Goal: Task Accomplishment & Management: Complete application form

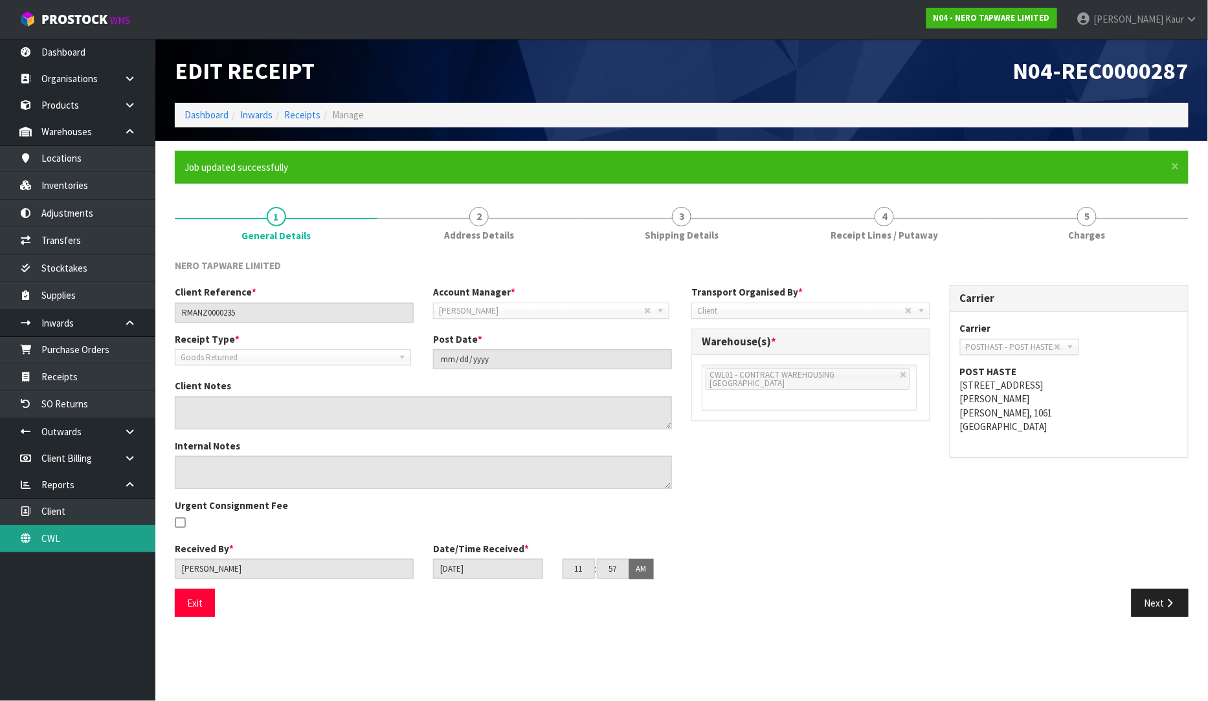
click at [124, 541] on link "CWL" at bounding box center [77, 538] width 155 height 27
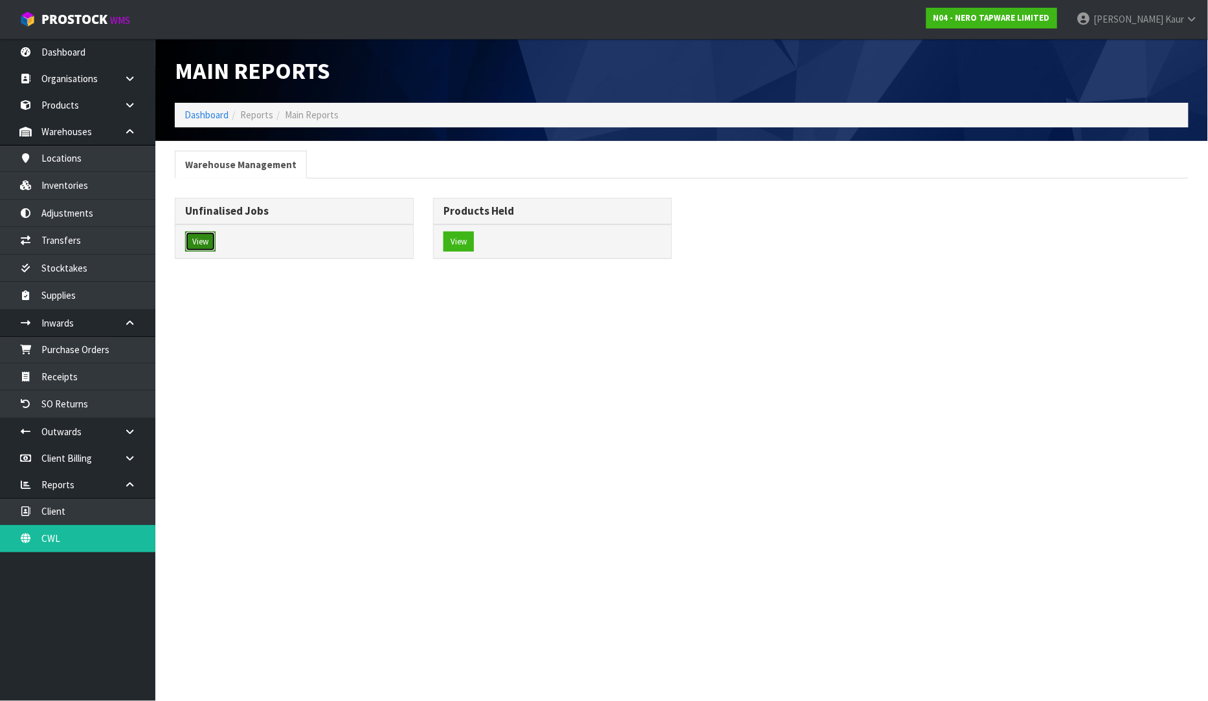
click at [204, 241] on button "View" at bounding box center [200, 242] width 30 height 21
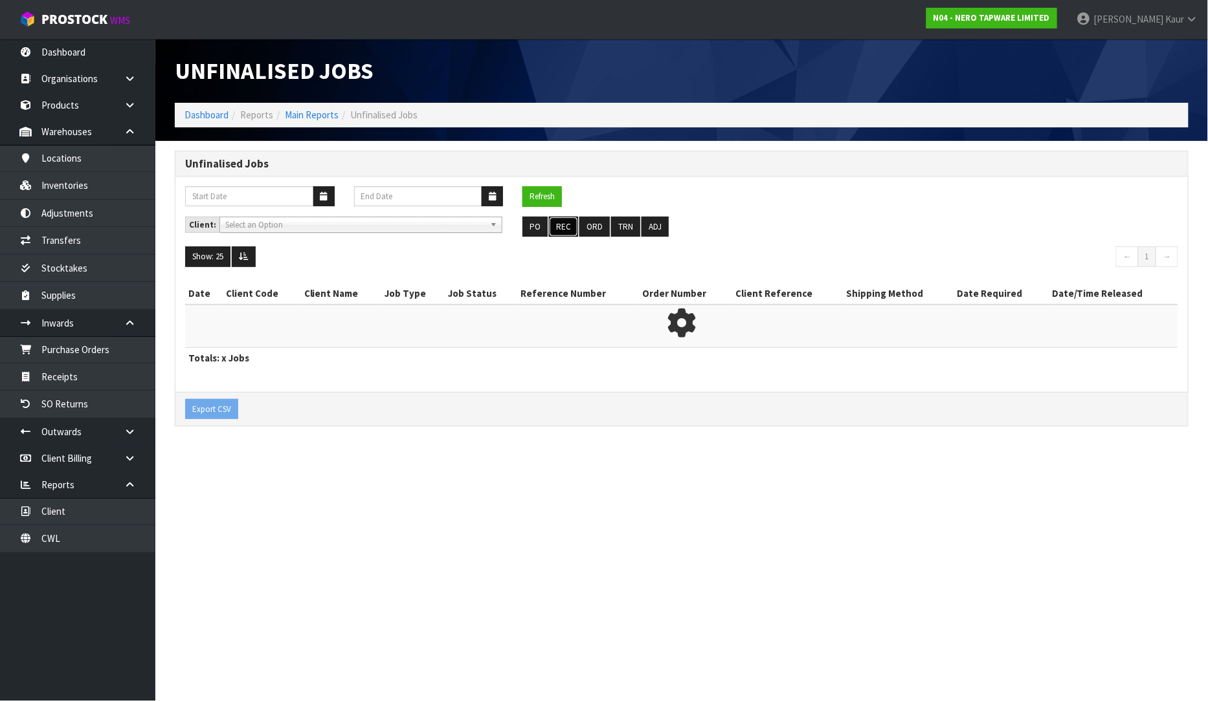
click at [563, 230] on button "REC" at bounding box center [563, 227] width 29 height 21
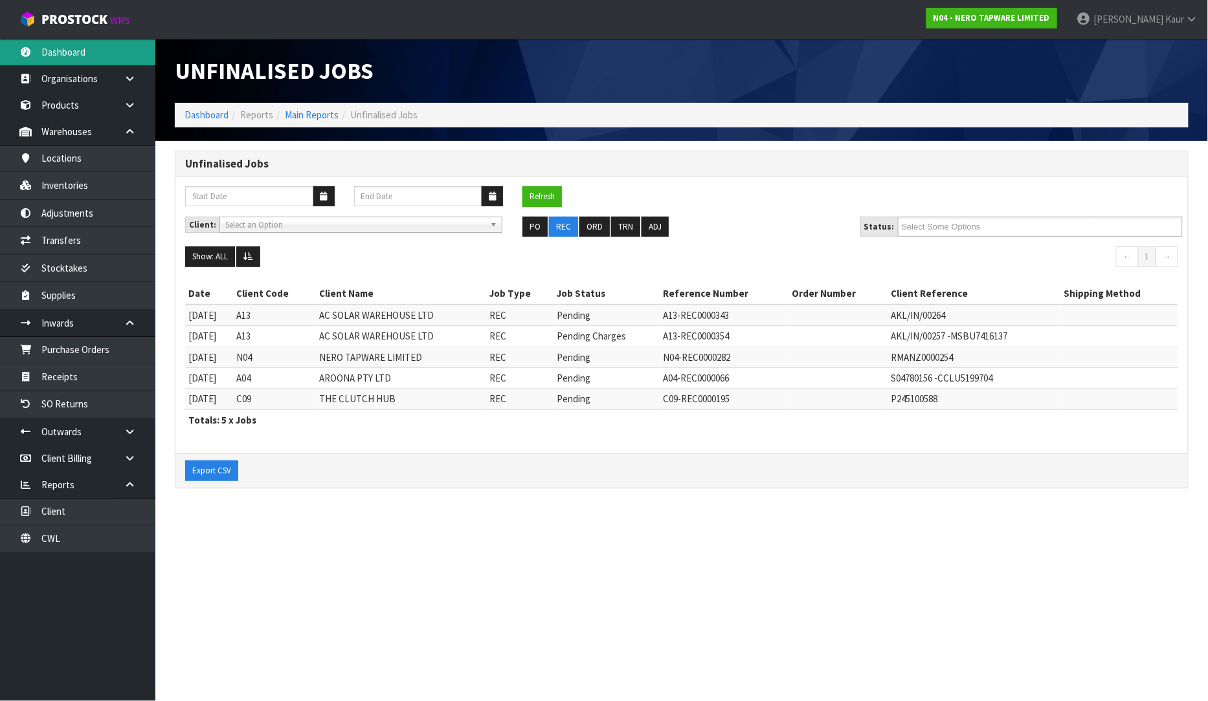
click at [66, 52] on link "Dashboard" at bounding box center [77, 52] width 155 height 27
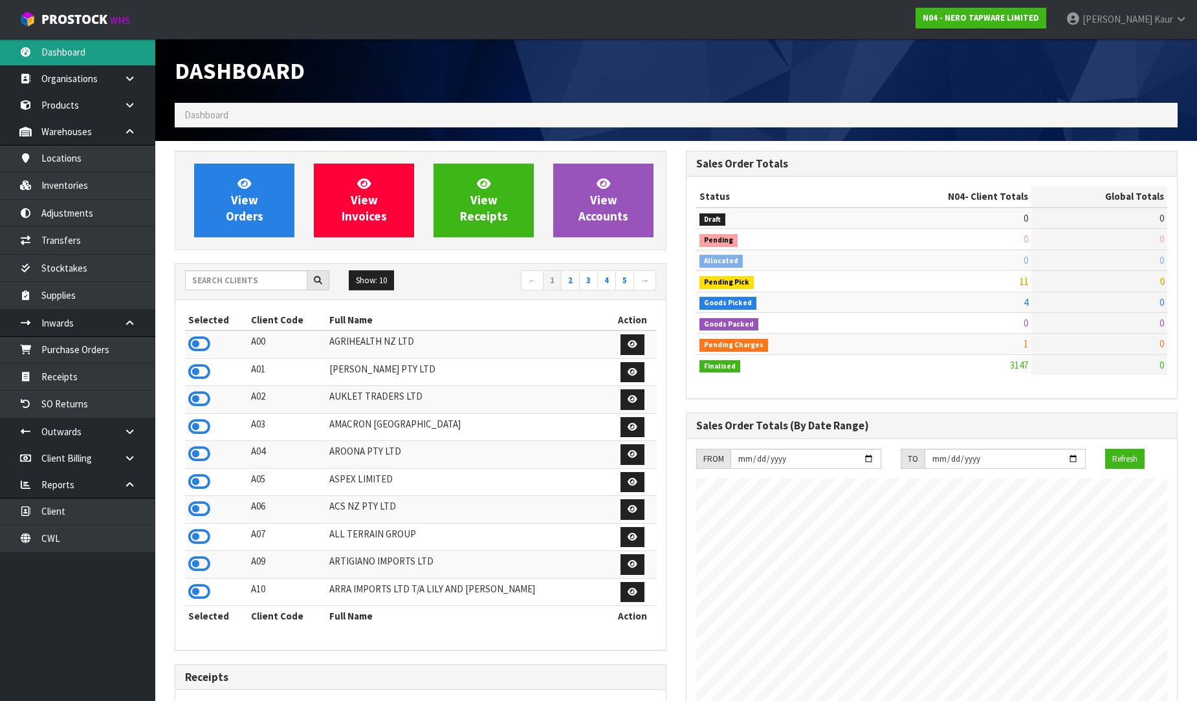
scroll to position [980, 511]
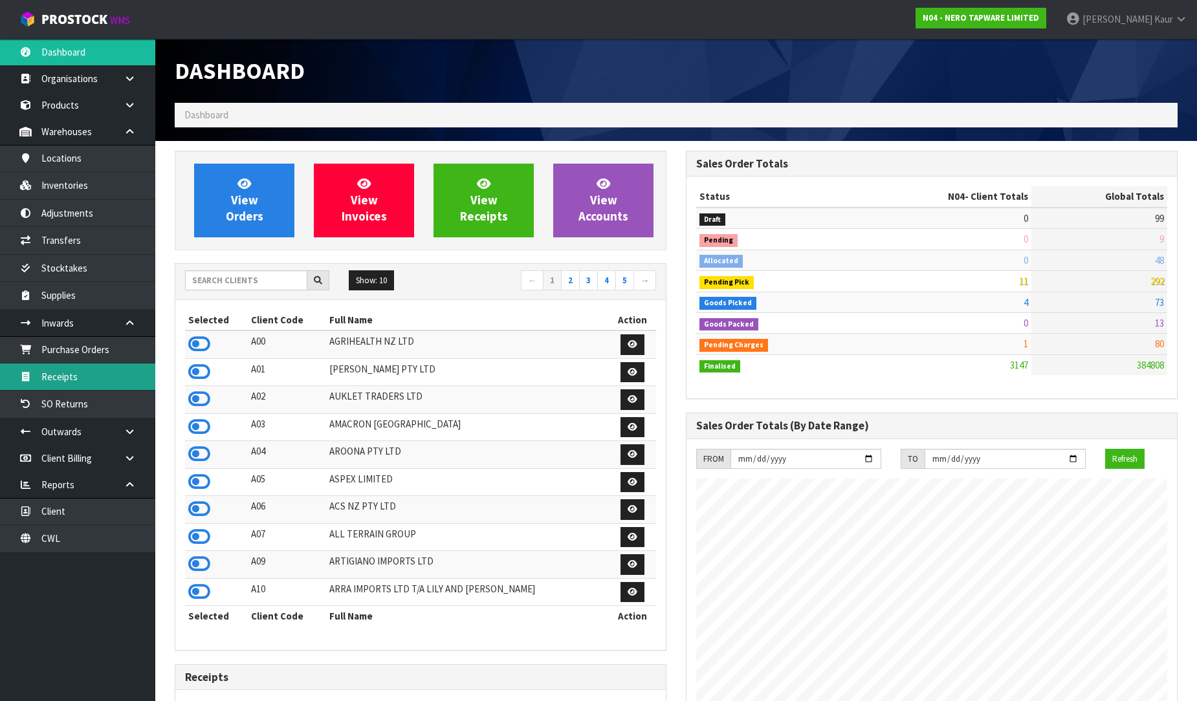
click at [78, 372] on link "Receipts" at bounding box center [77, 377] width 155 height 27
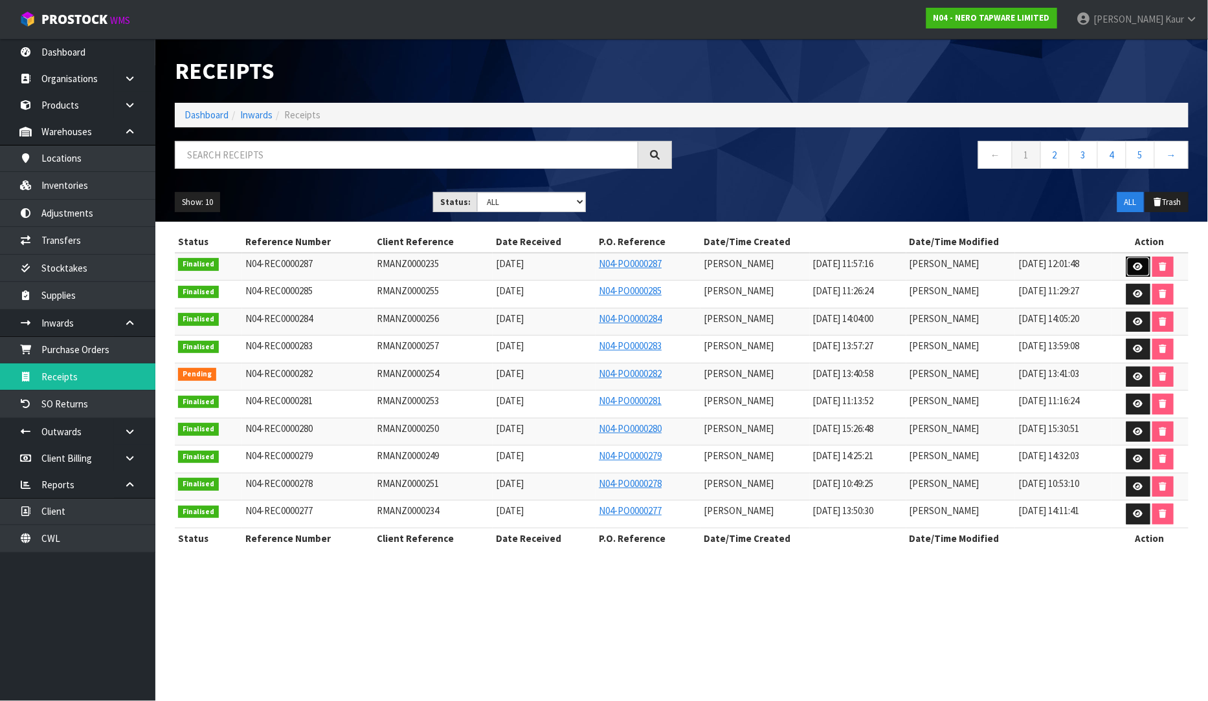
click at [1140, 263] on icon at bounding box center [1138, 267] width 10 height 8
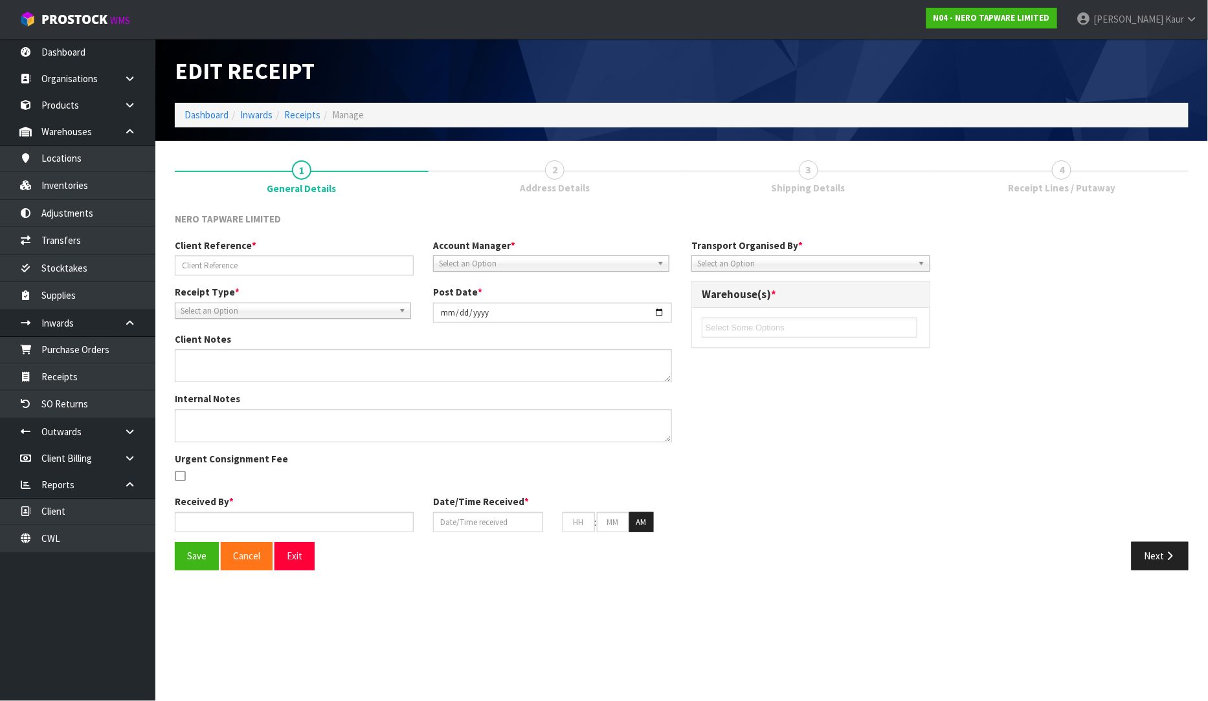
type input "RMANZ0000235"
type input "[DATE]"
type input "[PERSON_NAME]"
type input "[DATE]"
type input "11"
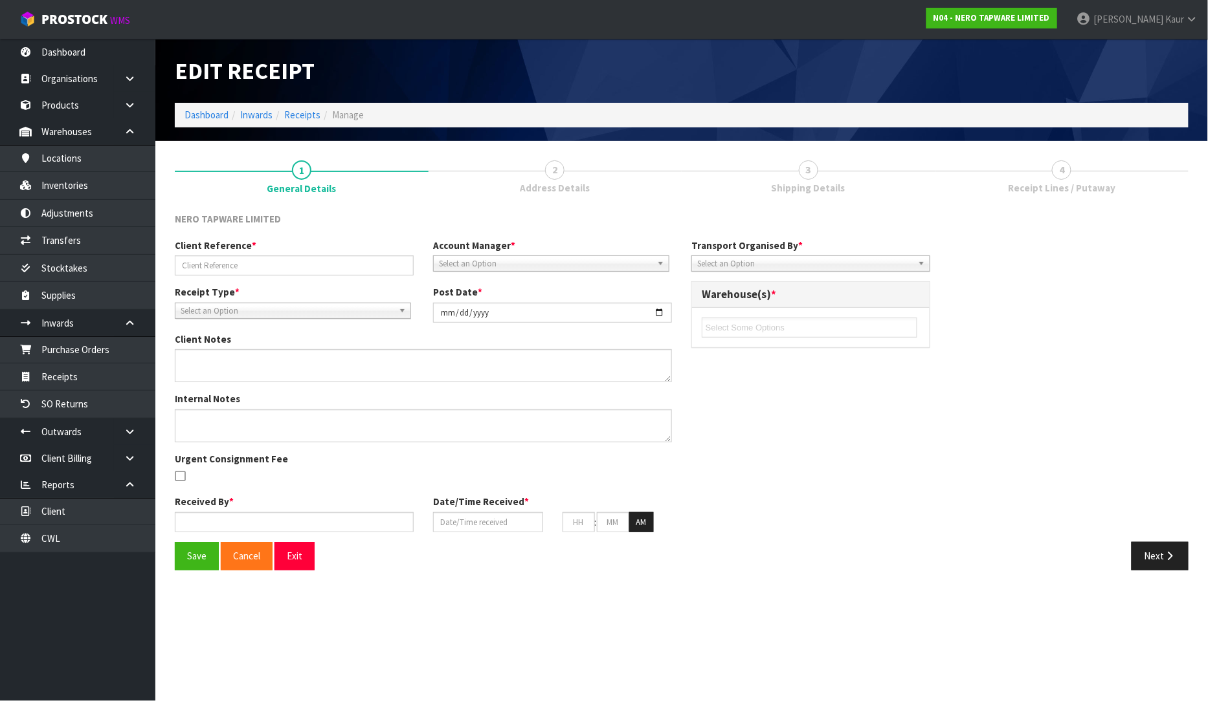
type input "57"
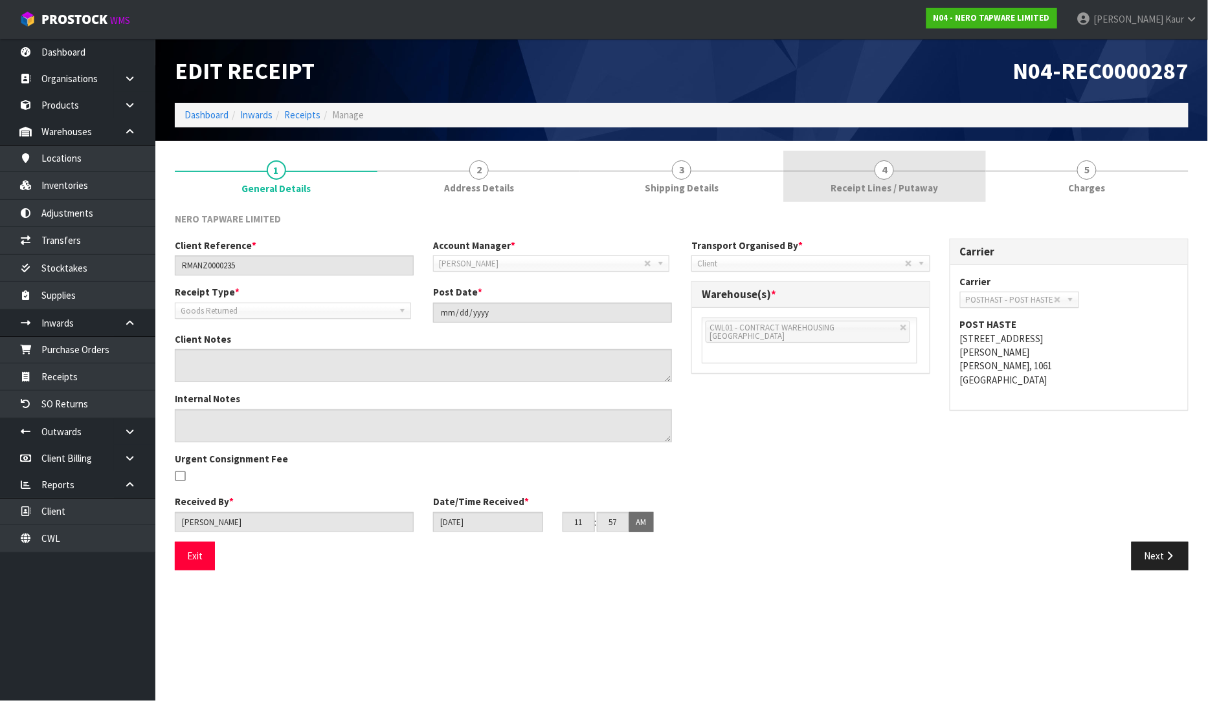
click at [954, 188] on link "4 Receipt Lines / Putaway" at bounding box center [884, 176] width 203 height 51
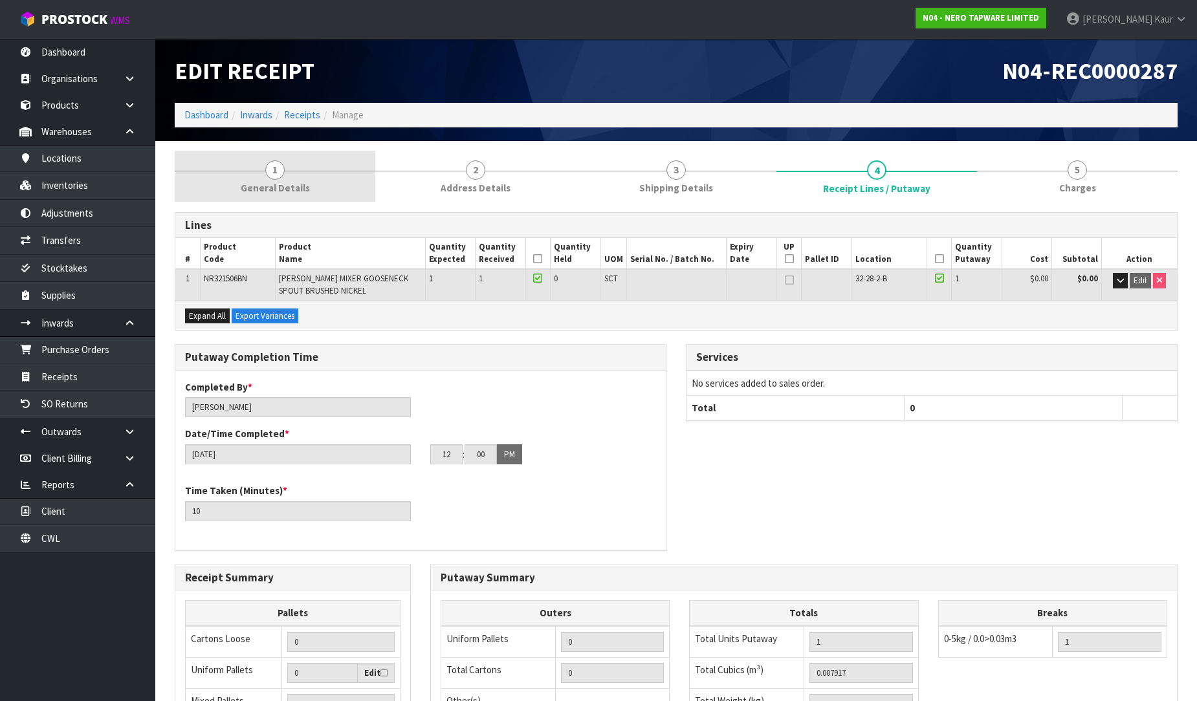
click at [288, 179] on link "1 General Details" at bounding box center [275, 176] width 201 height 51
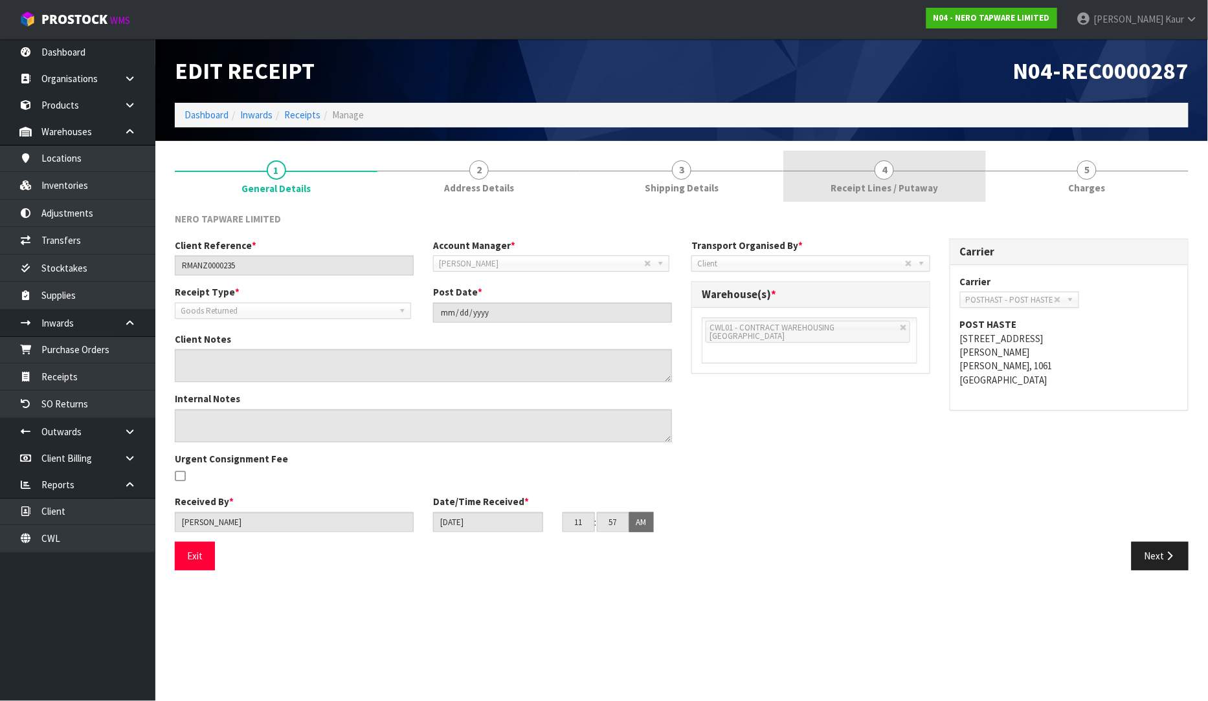
drag, startPoint x: 883, startPoint y: 196, endPoint x: 878, endPoint y: 201, distance: 6.9
click at [884, 196] on link "4 Receipt Lines / Putaway" at bounding box center [884, 176] width 203 height 51
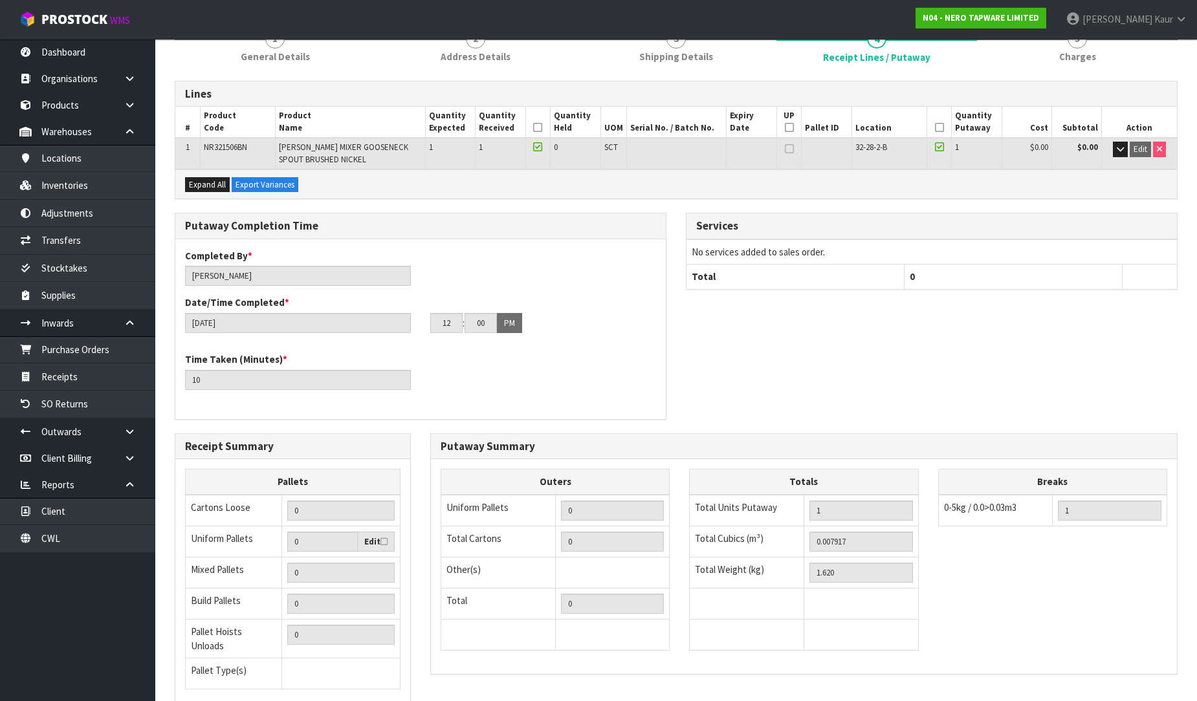
scroll to position [226, 0]
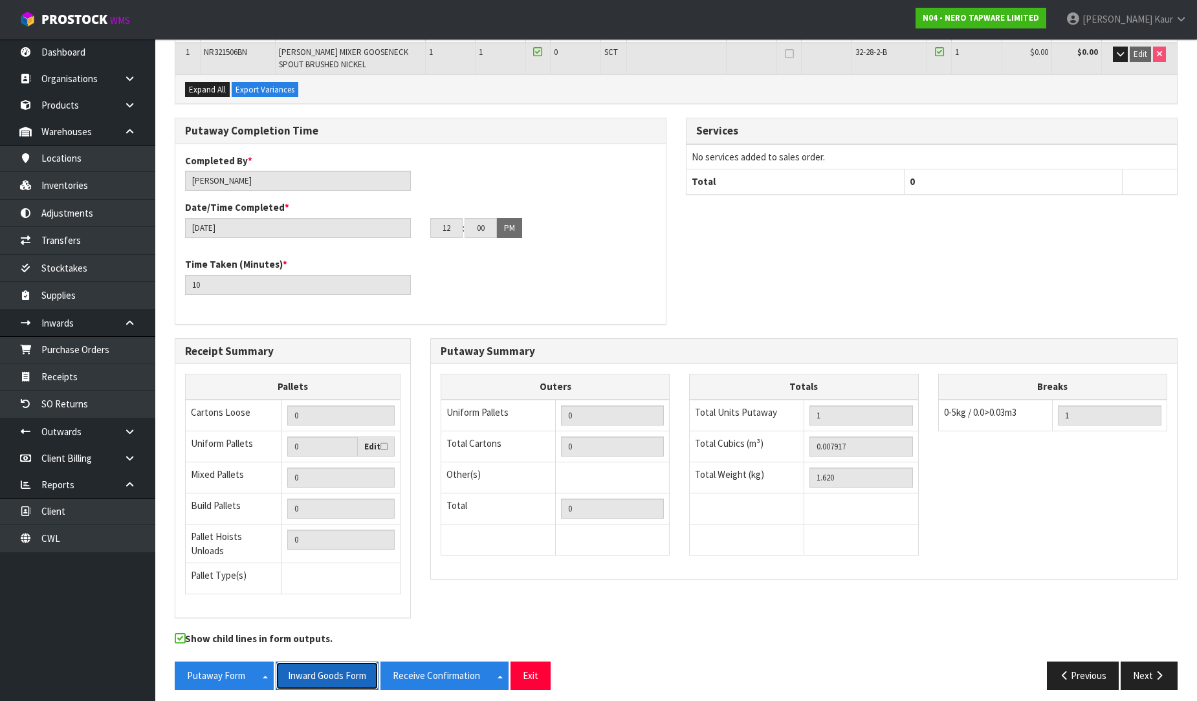
click at [350, 667] on button "Inward Goods Form" at bounding box center [327, 676] width 103 height 28
click at [471, 674] on button "Receive Confirmation" at bounding box center [437, 676] width 112 height 28
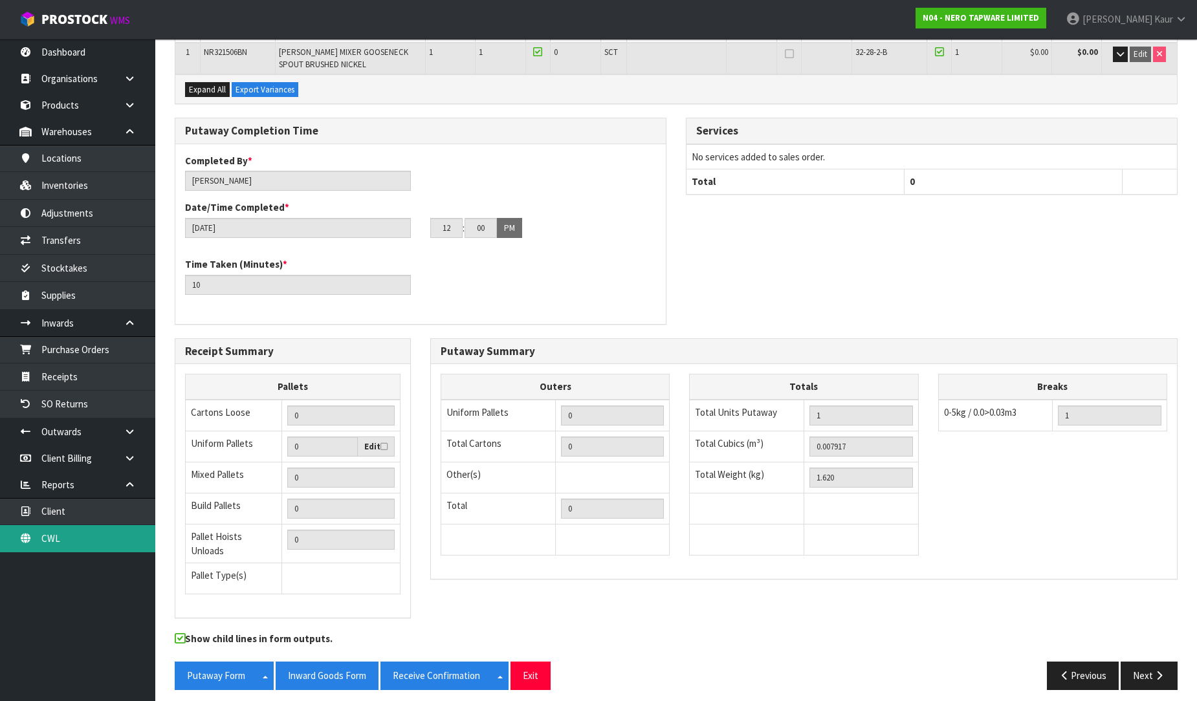
click at [50, 541] on link "CWL" at bounding box center [77, 538] width 155 height 27
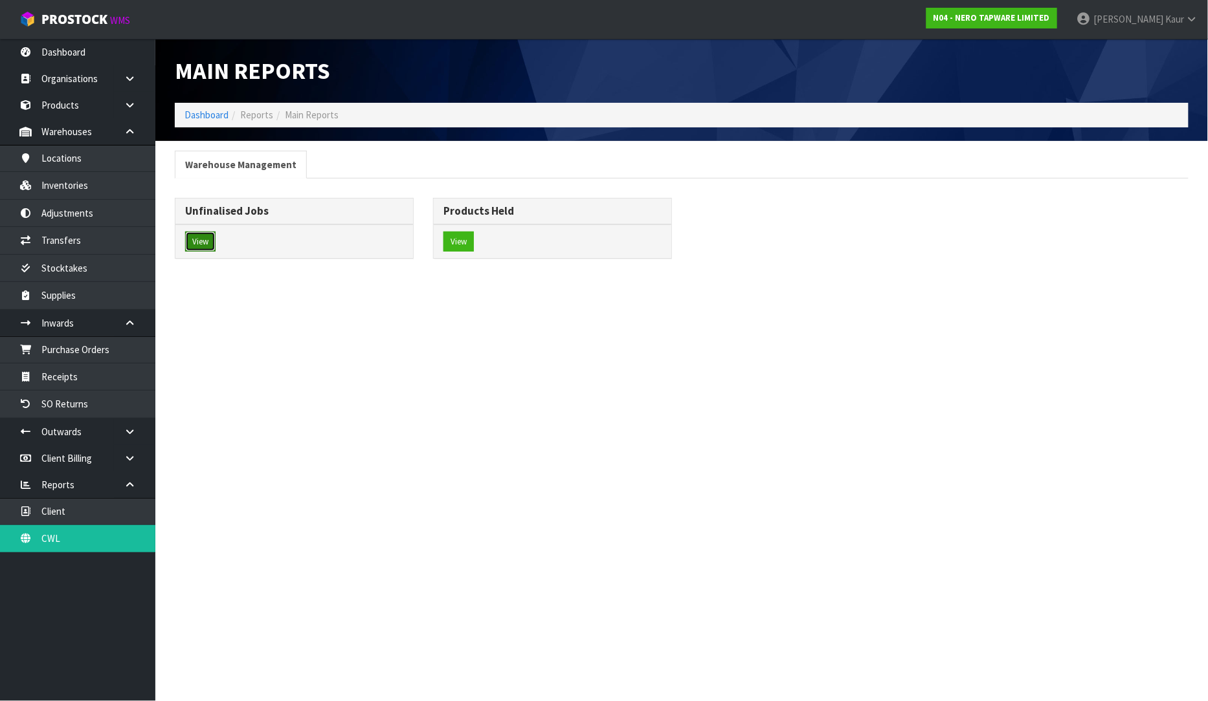
click at [210, 243] on button "View" at bounding box center [200, 242] width 30 height 21
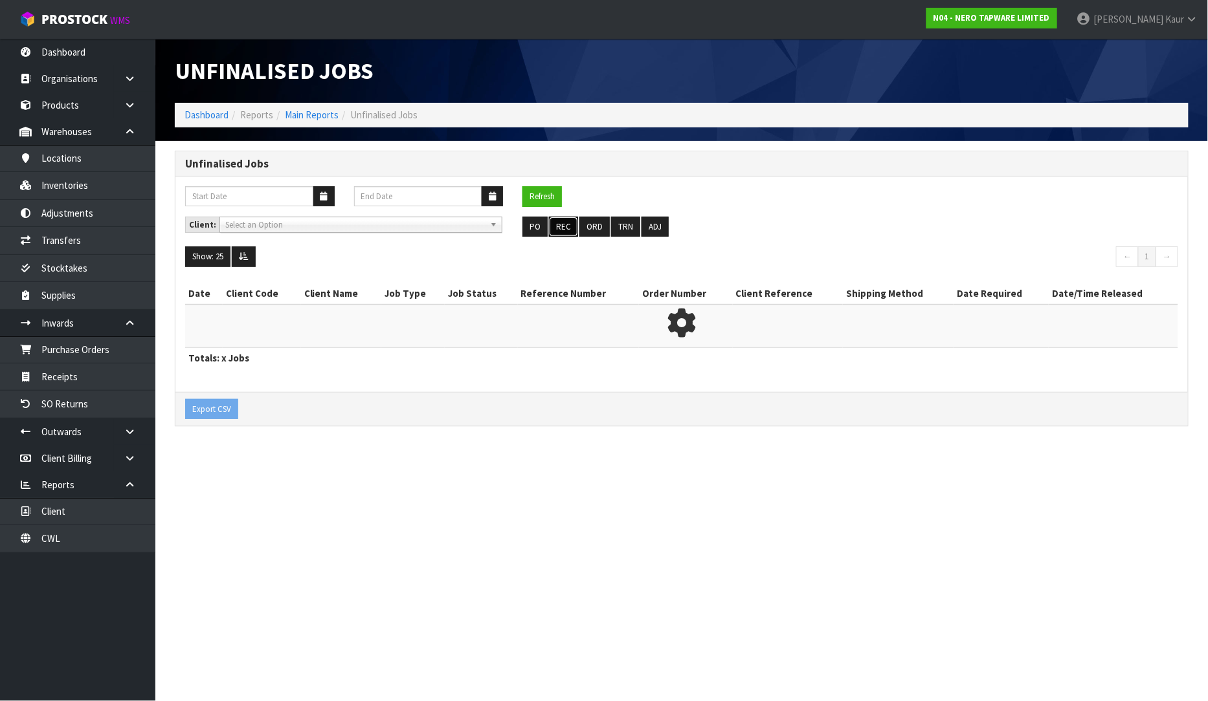
click at [564, 229] on button "REC" at bounding box center [563, 227] width 29 height 21
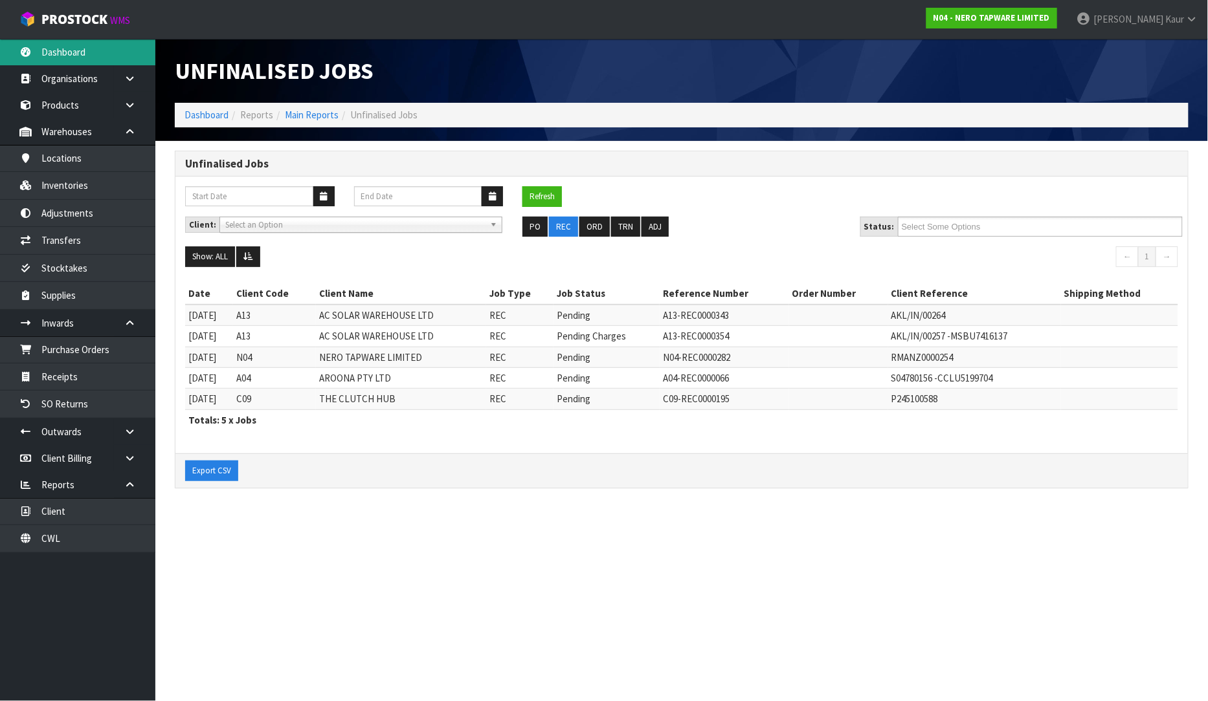
click at [74, 49] on link "Dashboard" at bounding box center [77, 52] width 155 height 27
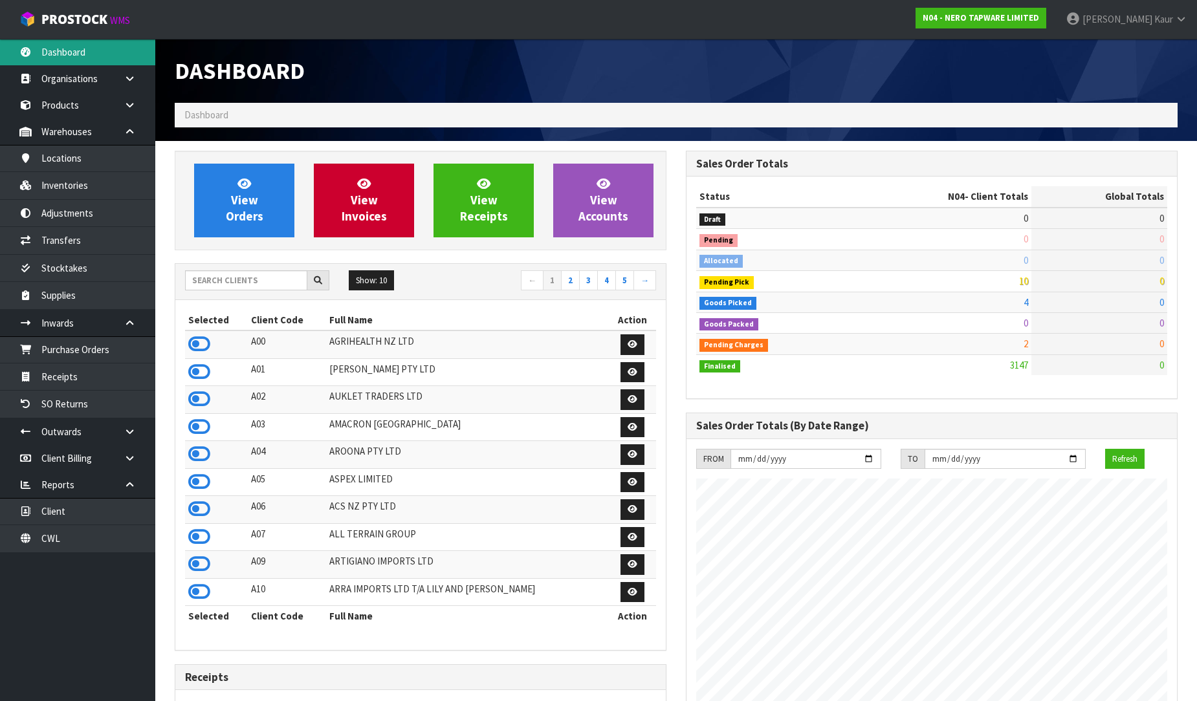
scroll to position [980, 511]
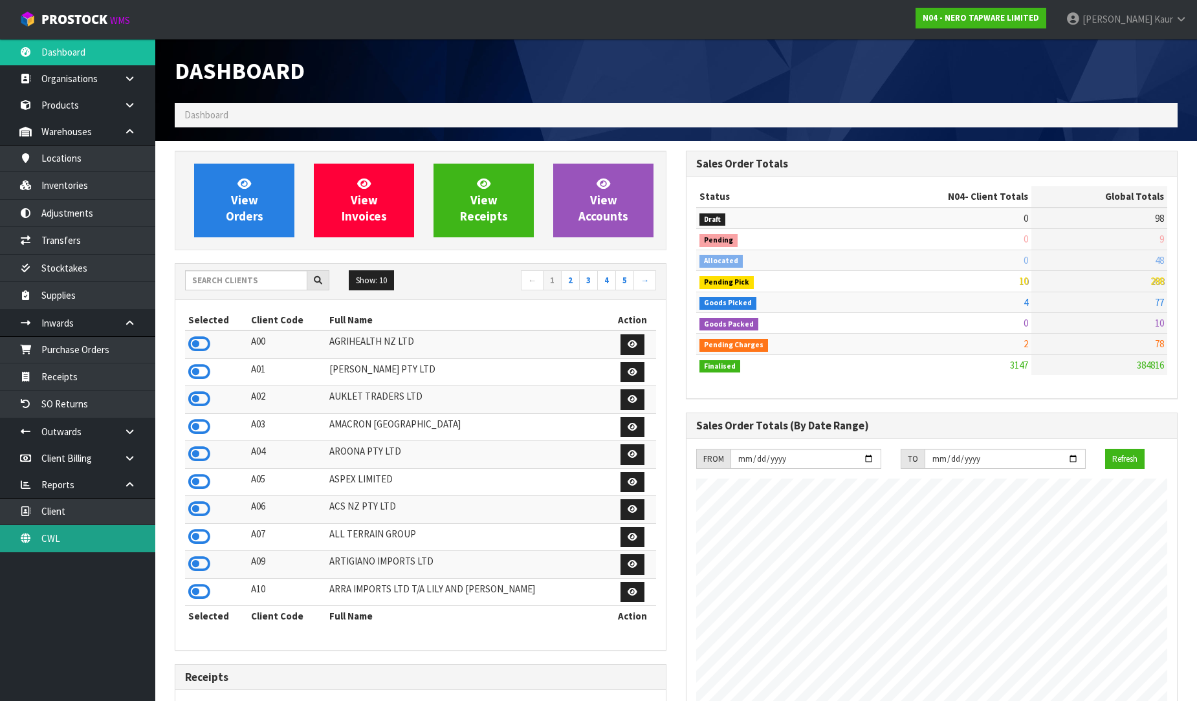
drag, startPoint x: 47, startPoint y: 533, endPoint x: 223, endPoint y: 385, distance: 230.1
click at [48, 534] on link "CWL" at bounding box center [77, 538] width 155 height 27
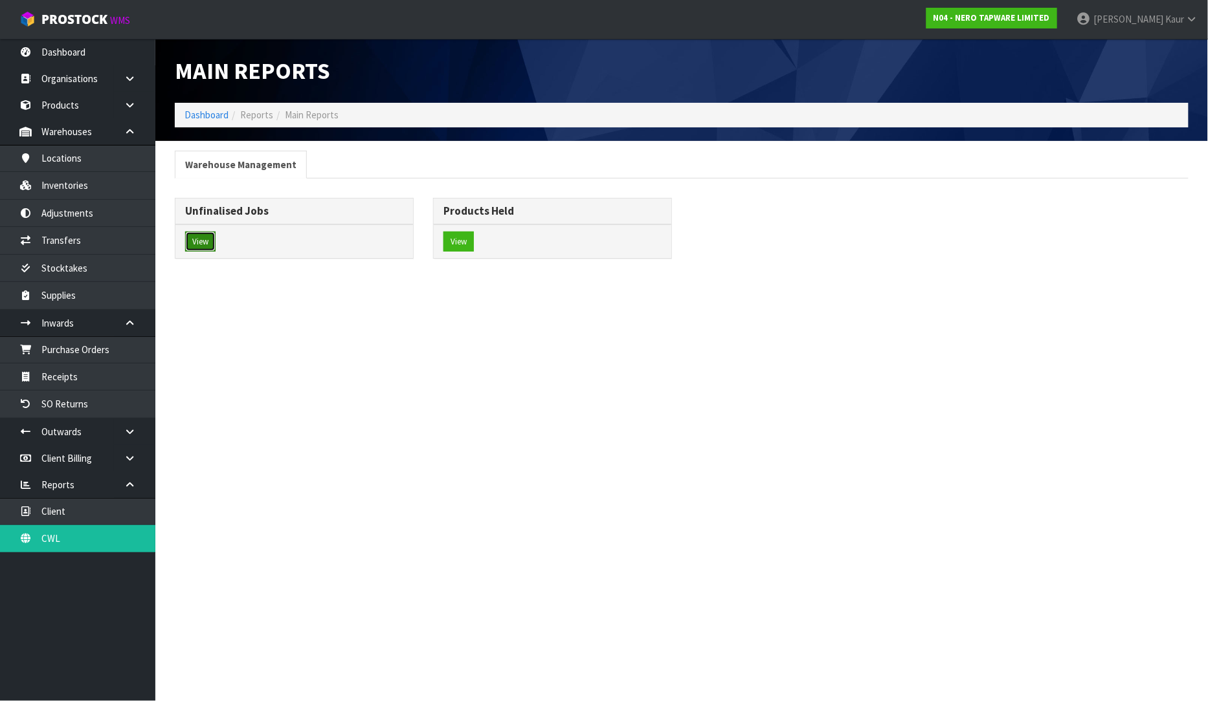
click at [197, 244] on button "View" at bounding box center [200, 242] width 30 height 21
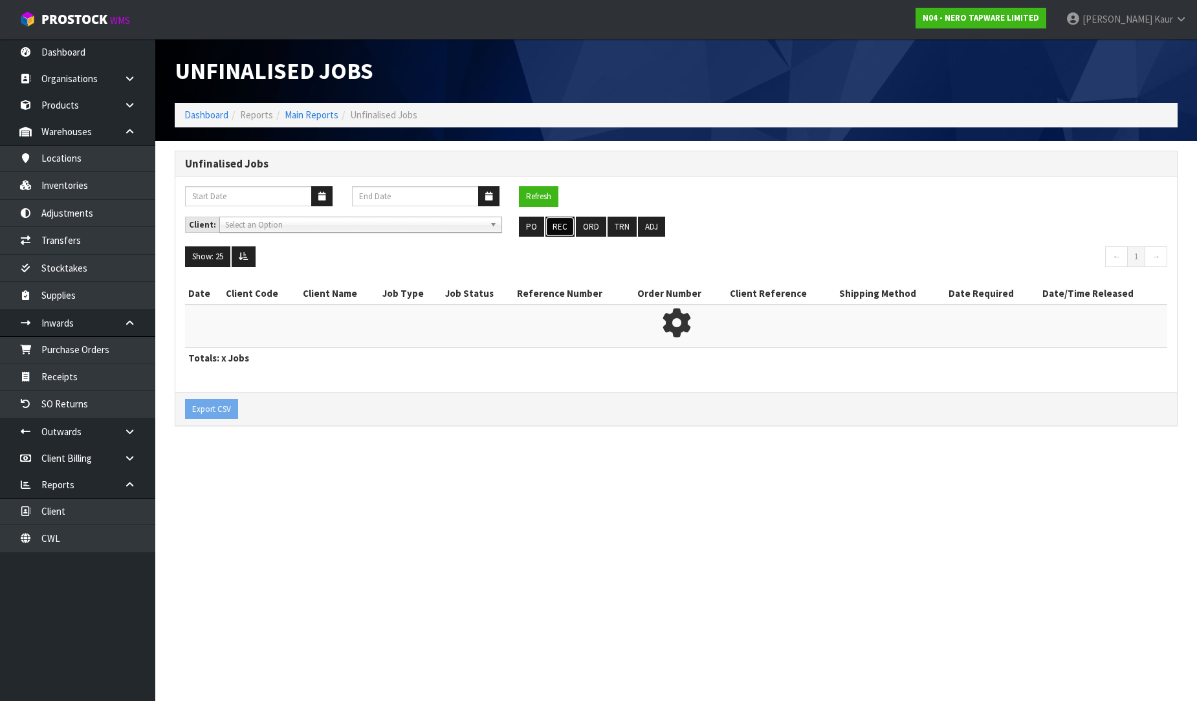
click at [551, 221] on button "REC" at bounding box center [560, 227] width 29 height 21
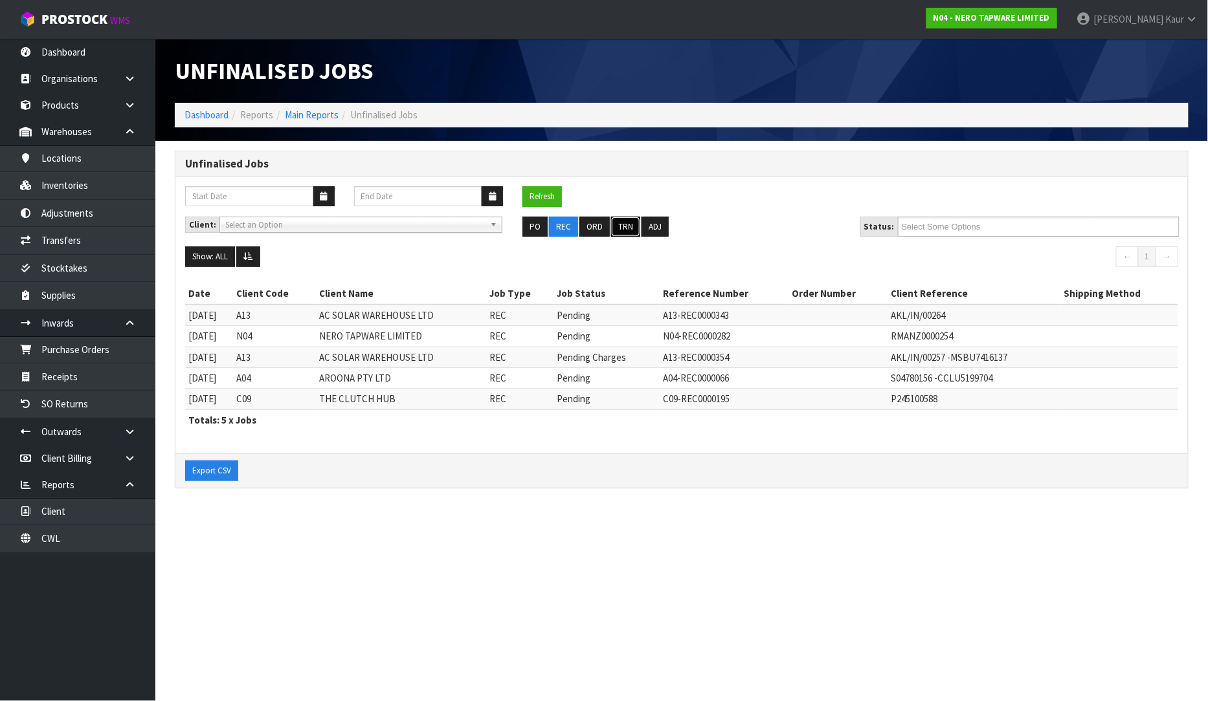
click at [620, 236] on button "TRN" at bounding box center [625, 227] width 29 height 21
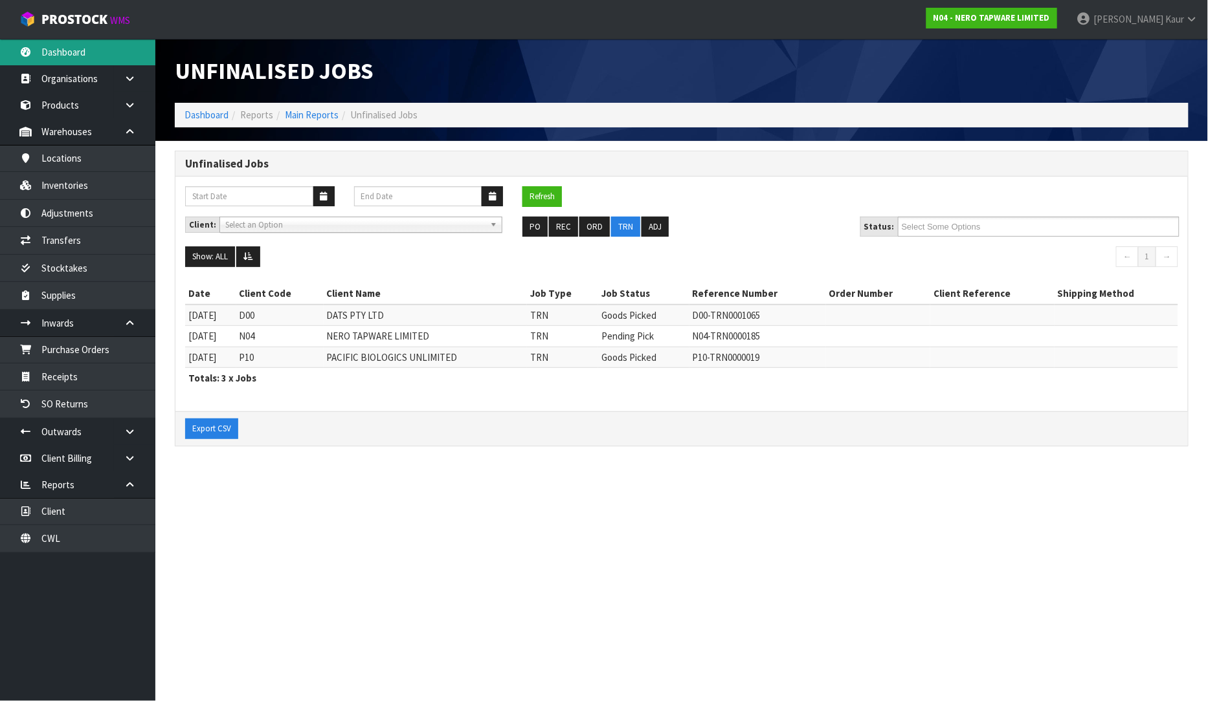
click at [104, 52] on link "Dashboard" at bounding box center [77, 52] width 155 height 27
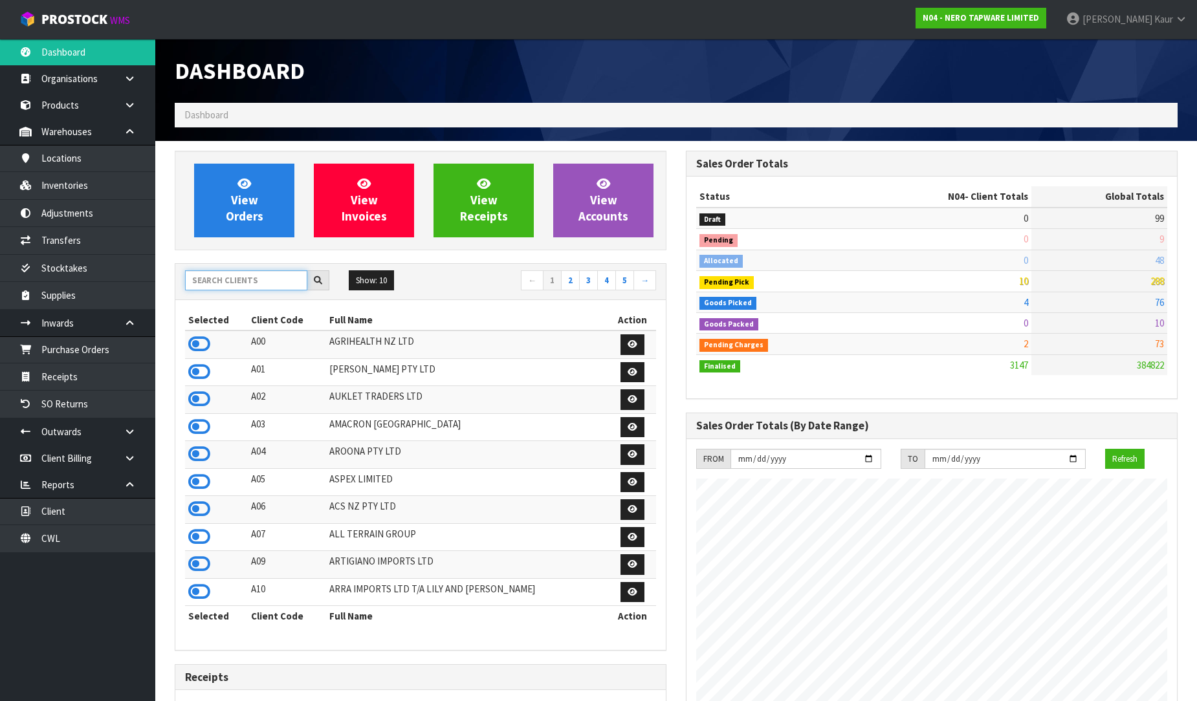
click at [242, 282] on input "text" at bounding box center [246, 280] width 122 height 20
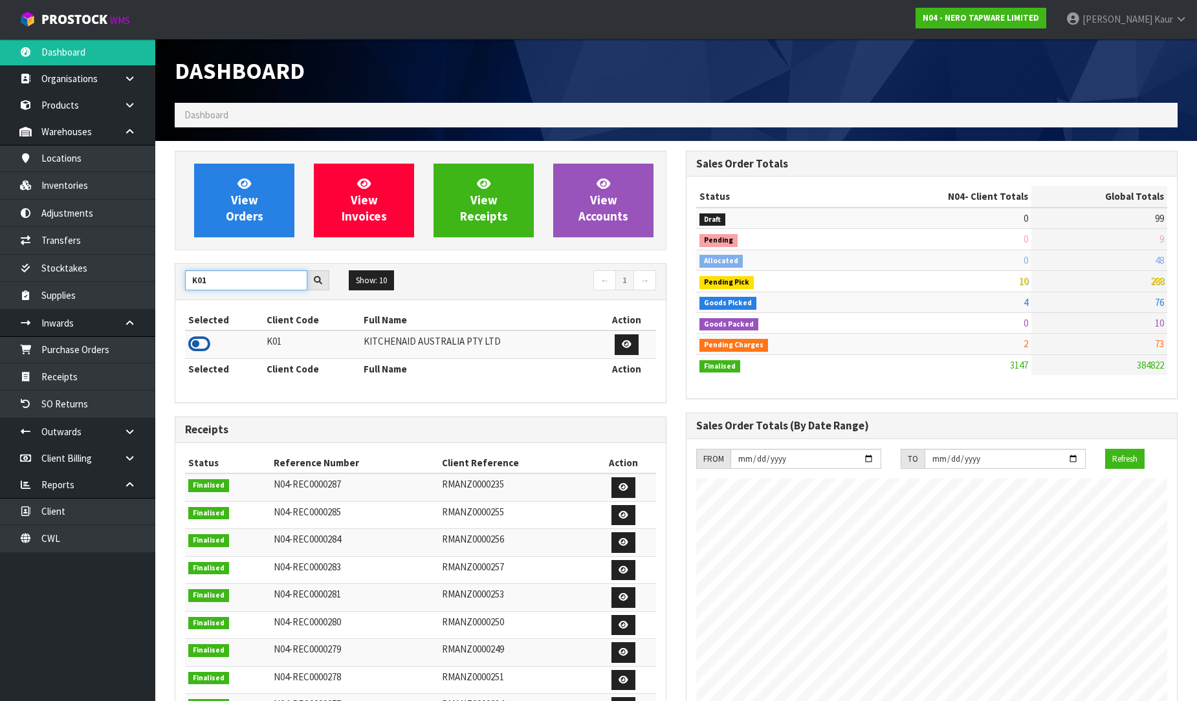
type input "K01"
click at [194, 344] on icon at bounding box center [199, 344] width 22 height 19
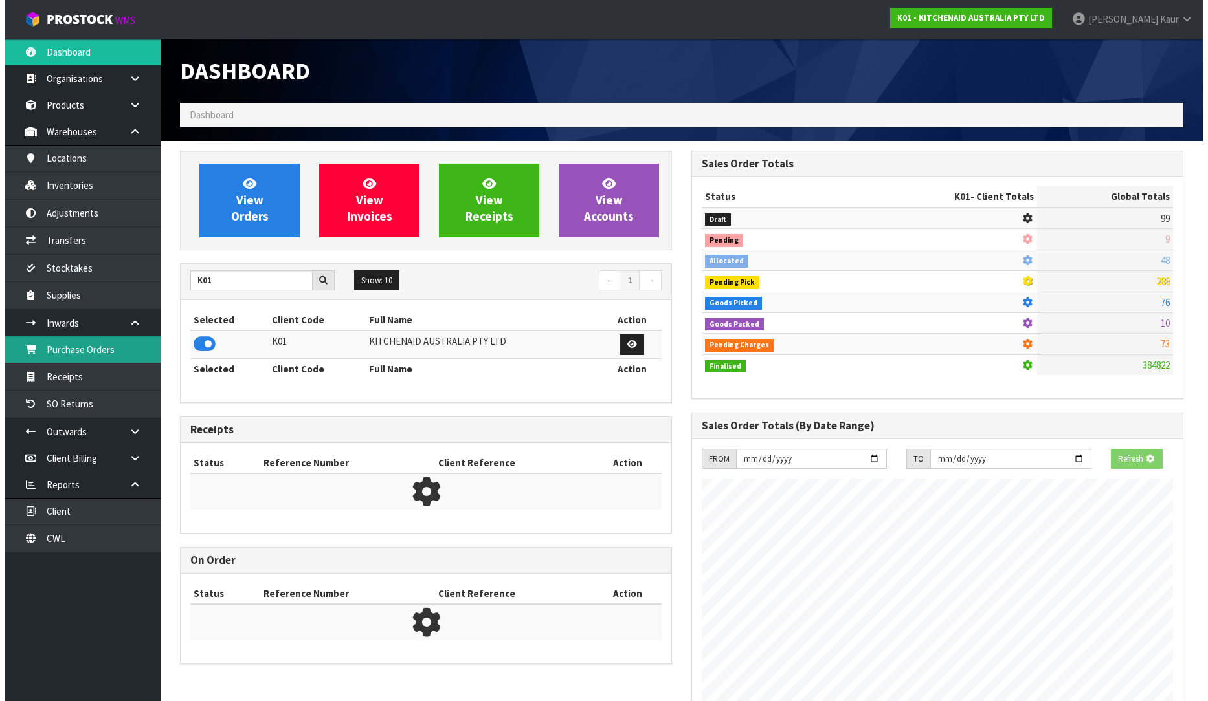
scroll to position [646310, 646606]
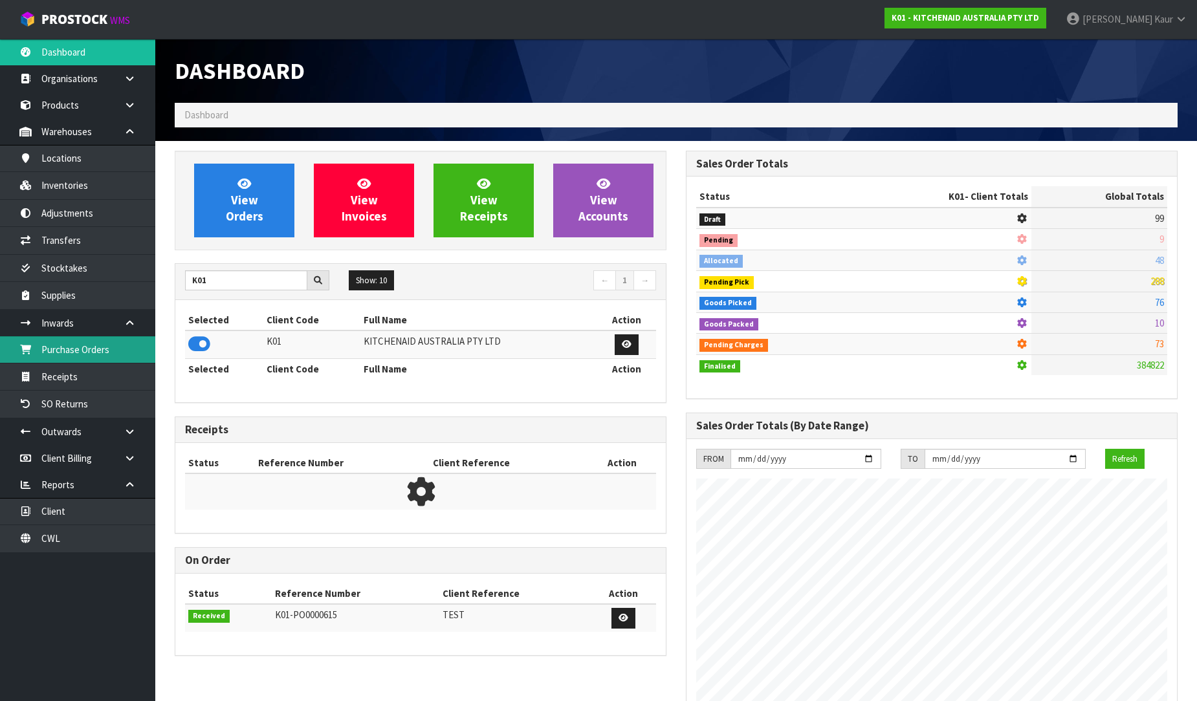
click at [82, 352] on link "Purchase Orders" at bounding box center [77, 350] width 155 height 27
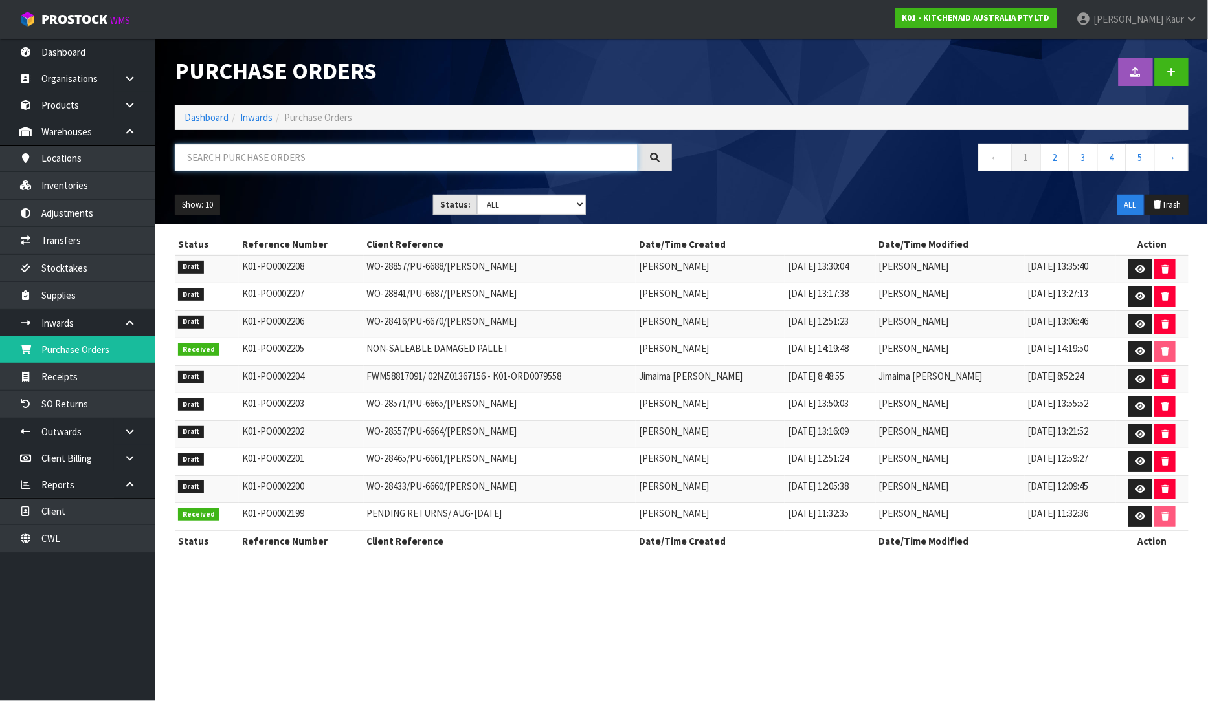
click at [248, 162] on input "text" at bounding box center [406, 158] width 463 height 28
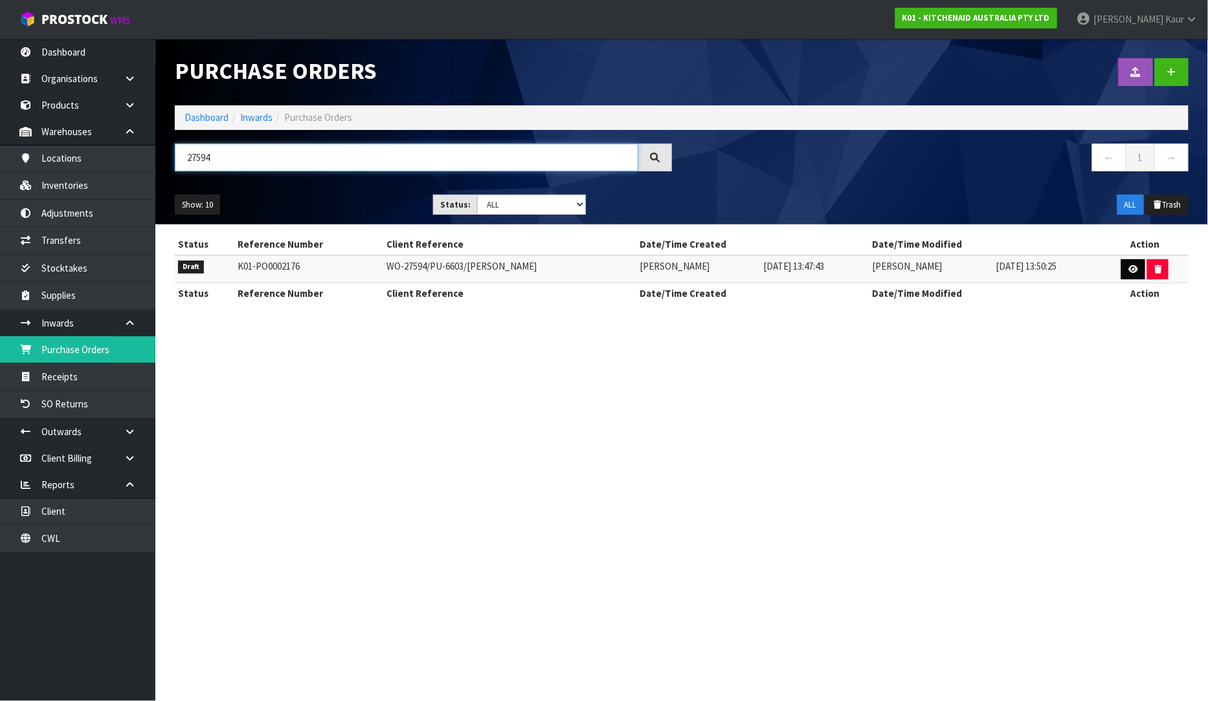
type input "27594"
click at [1135, 270] on icon at bounding box center [1133, 269] width 10 height 8
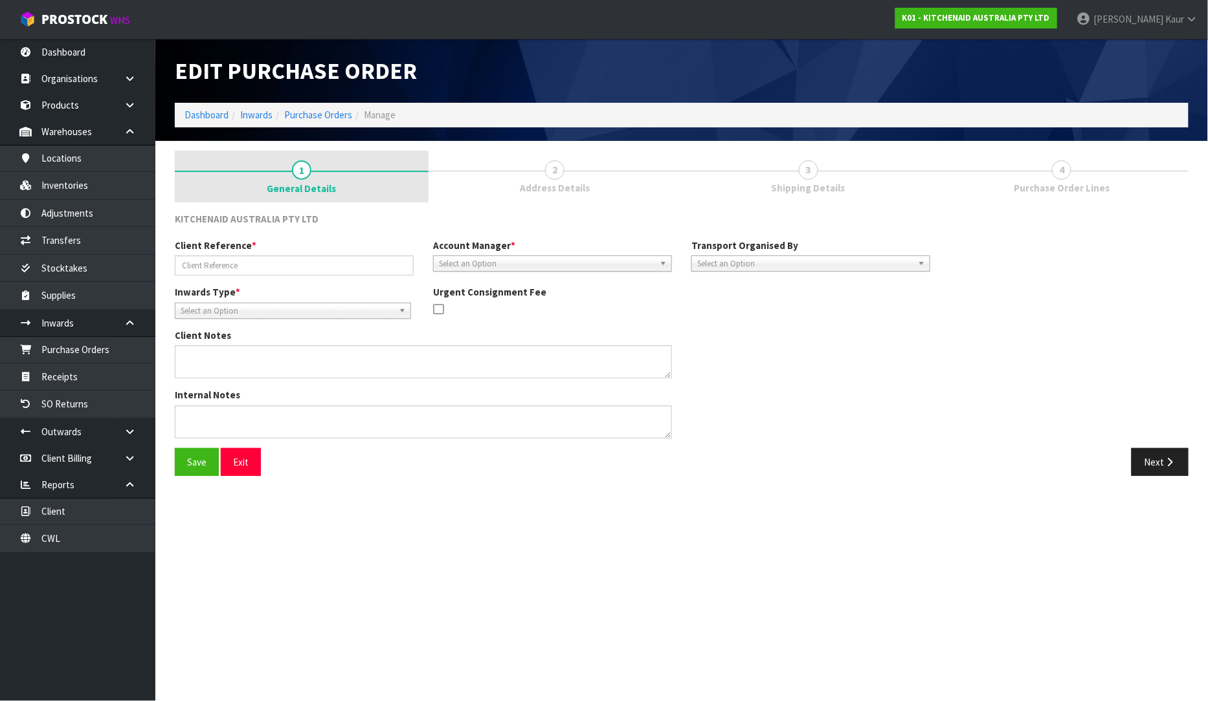
type input "WO-27594/PU-6603/[PERSON_NAME]"
type textarea "SERIAL : NS00005152"
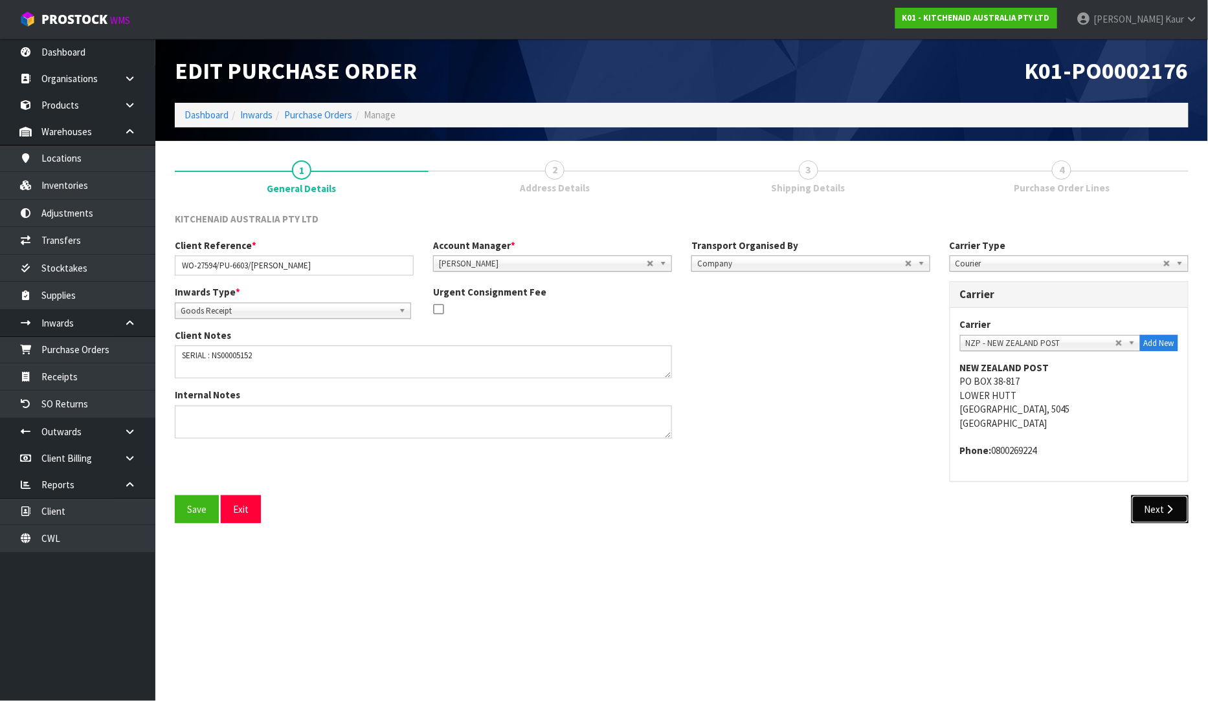
click at [1159, 502] on button "Next" at bounding box center [1159, 510] width 57 height 28
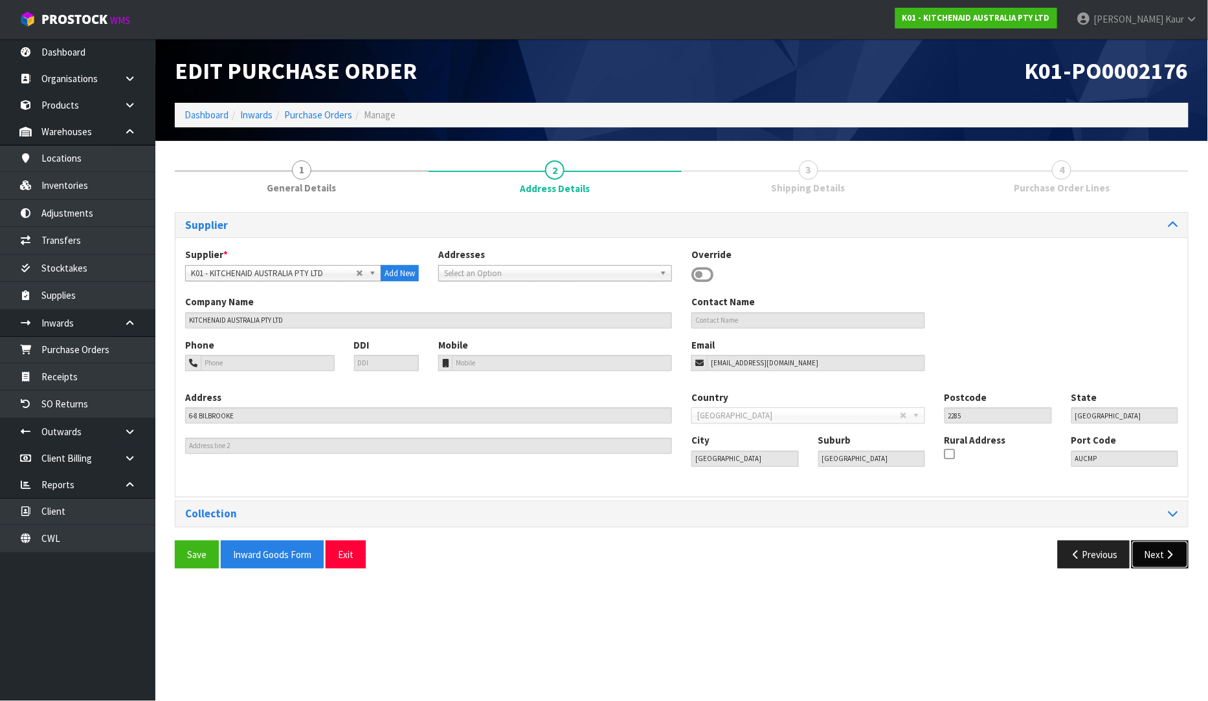
click at [1171, 566] on button "Next" at bounding box center [1159, 555] width 57 height 28
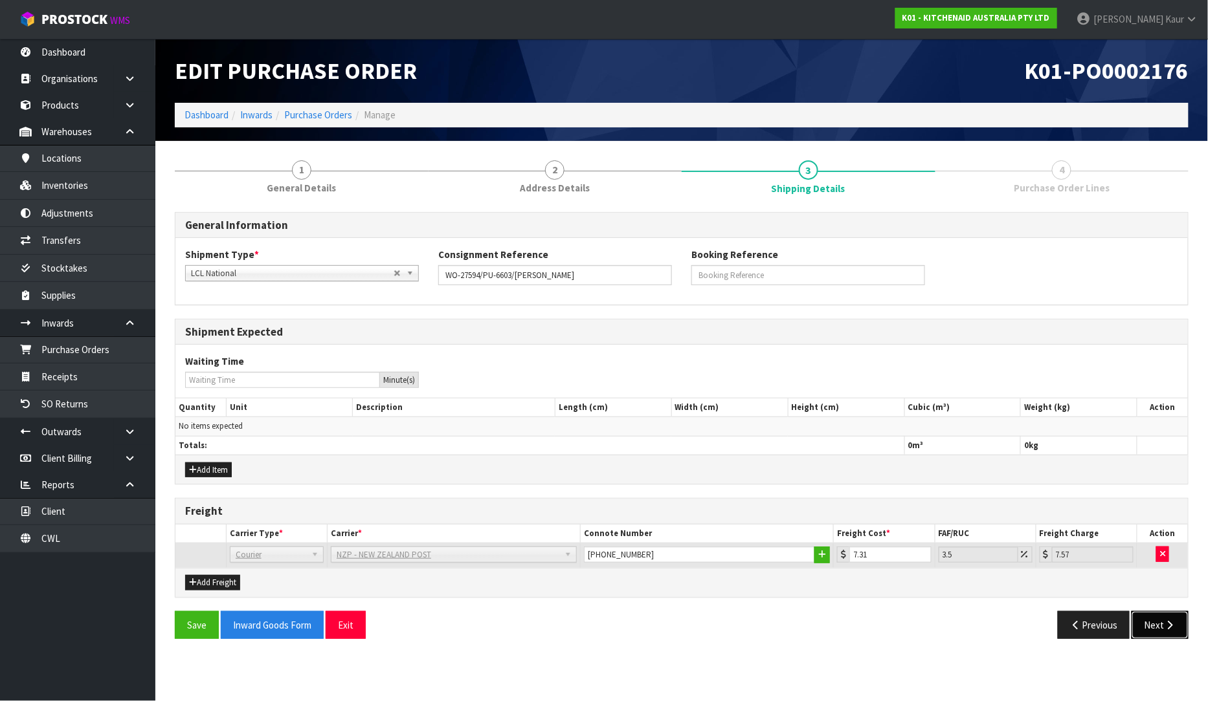
drag, startPoint x: 1176, startPoint y: 625, endPoint x: 1134, endPoint y: 613, distance: 43.6
click at [1175, 625] on button "Next" at bounding box center [1159, 626] width 57 height 28
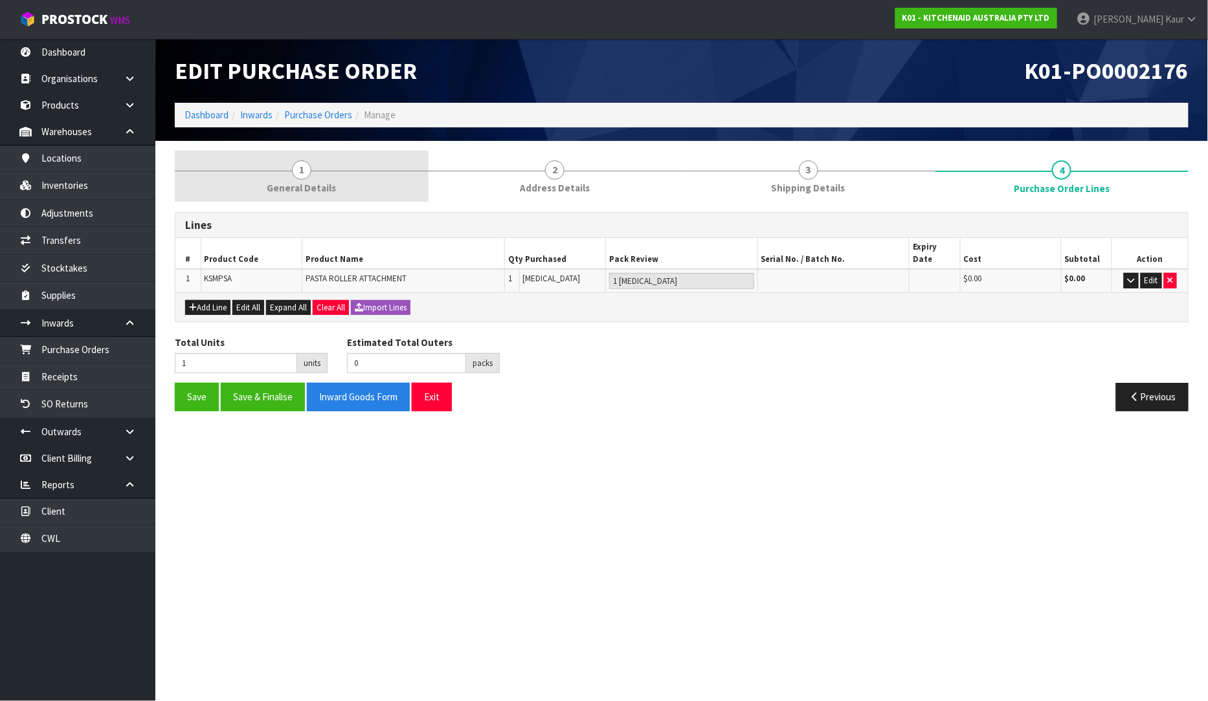
drag, startPoint x: 298, startPoint y: 170, endPoint x: 307, endPoint y: 192, distance: 23.8
click at [299, 171] on span "1" at bounding box center [301, 169] width 19 height 19
